Goal: Find contact information: Find contact information

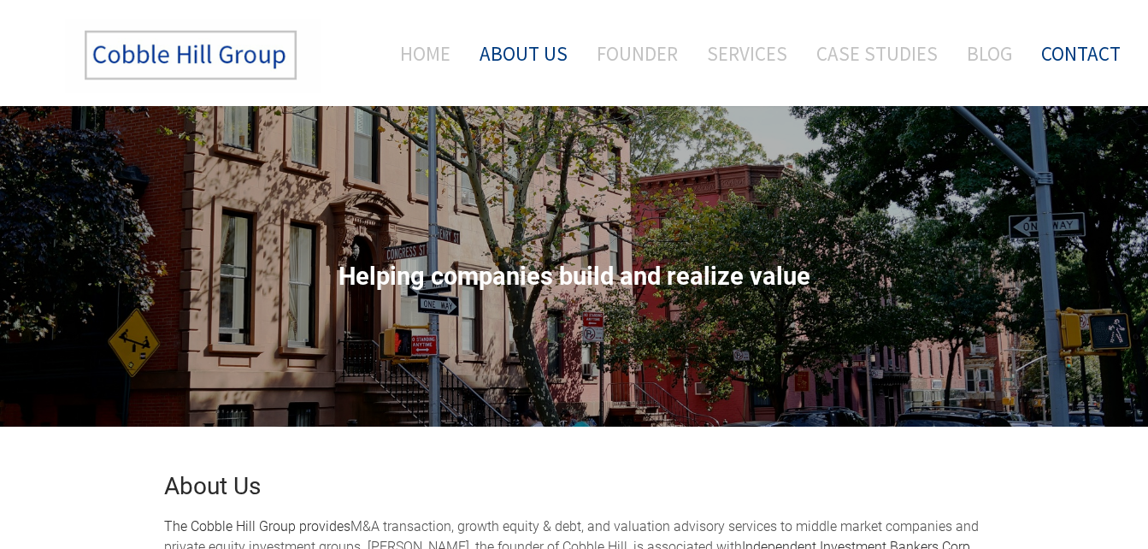
click at [1090, 53] on link "Contact" at bounding box center [1074, 53] width 92 height 71
click at [521, 62] on link "About Us" at bounding box center [524, 53] width 114 height 71
click at [524, 55] on link "About Us" at bounding box center [524, 53] width 114 height 71
click at [1080, 53] on link "Contact" at bounding box center [1074, 53] width 92 height 71
